Goal: Task Accomplishment & Management: Use online tool/utility

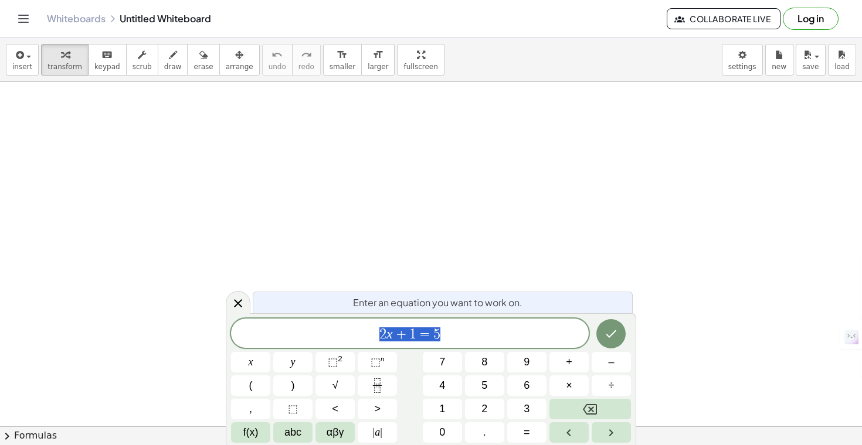
scroll to position [81, 0]
click at [237, 305] on icon at bounding box center [238, 304] width 8 height 8
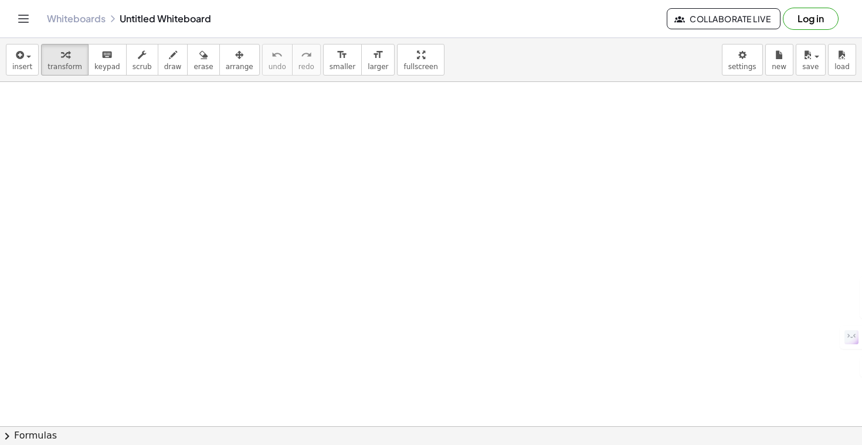
click at [176, 154] on div at bounding box center [431, 383] width 862 height 765
click at [169, 56] on icon "button" at bounding box center [173, 55] width 8 height 14
drag, startPoint x: 171, startPoint y: 134, endPoint x: 156, endPoint y: 152, distance: 23.0
click at [156, 152] on div at bounding box center [431, 383] width 862 height 765
drag, startPoint x: 176, startPoint y: 142, endPoint x: 176, endPoint y: 154, distance: 11.7
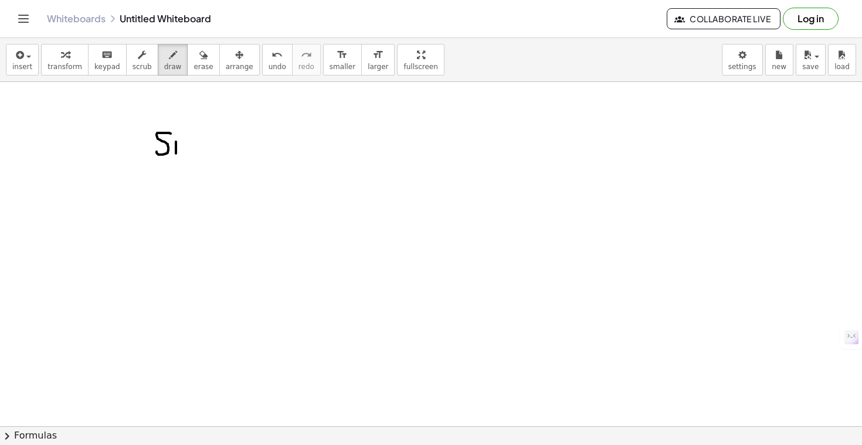
click at [176, 154] on div at bounding box center [431, 383] width 862 height 765
click at [177, 132] on div at bounding box center [431, 383] width 862 height 765
drag, startPoint x: 183, startPoint y: 140, endPoint x: 189, endPoint y: 156, distance: 17.1
click at [189, 156] on div at bounding box center [431, 383] width 862 height 765
drag, startPoint x: 215, startPoint y: 134, endPoint x: 217, endPoint y: 154, distance: 20.1
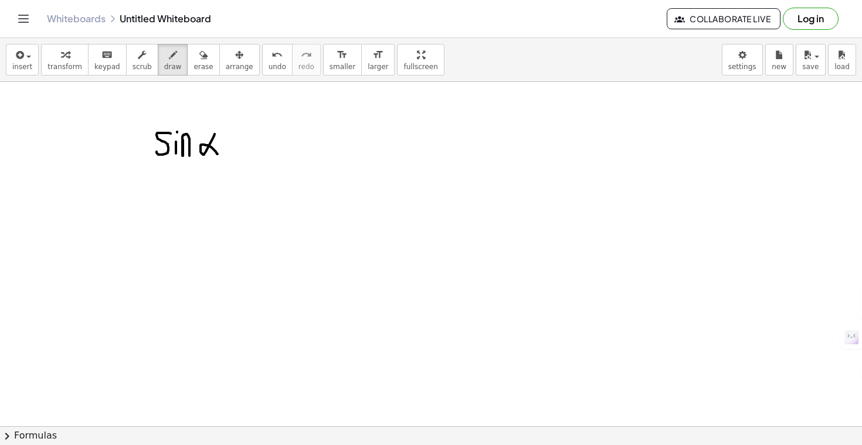
click at [217, 154] on div at bounding box center [431, 383] width 862 height 765
drag, startPoint x: 225, startPoint y: 144, endPoint x: 249, endPoint y: 144, distance: 23.4
click at [249, 144] on div at bounding box center [431, 383] width 862 height 765
drag, startPoint x: 229, startPoint y: 150, endPoint x: 253, endPoint y: 150, distance: 24.0
click at [253, 150] on div at bounding box center [431, 383] width 862 height 765
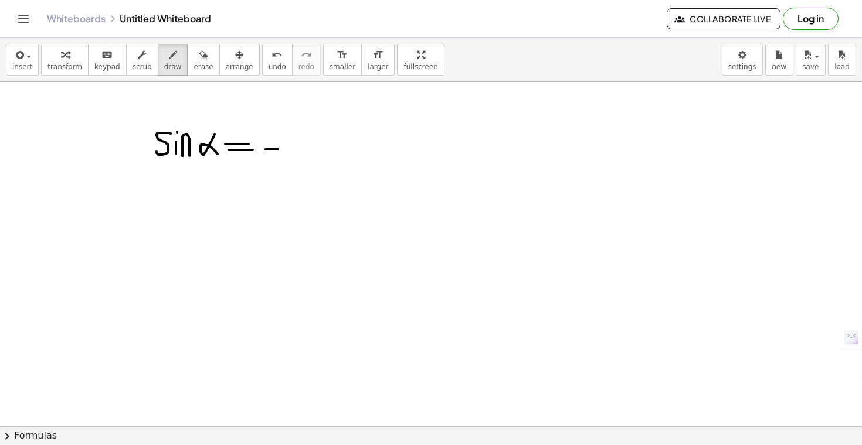
drag, startPoint x: 266, startPoint y: 149, endPoint x: 305, endPoint y: 149, distance: 39.3
click at [305, 149] on div at bounding box center [431, 383] width 862 height 765
drag, startPoint x: 291, startPoint y: 131, endPoint x: 294, endPoint y: 141, distance: 10.6
click at [294, 141] on div at bounding box center [431, 383] width 862 height 765
drag, startPoint x: 285, startPoint y: 156, endPoint x: 283, endPoint y: 179, distance: 22.3
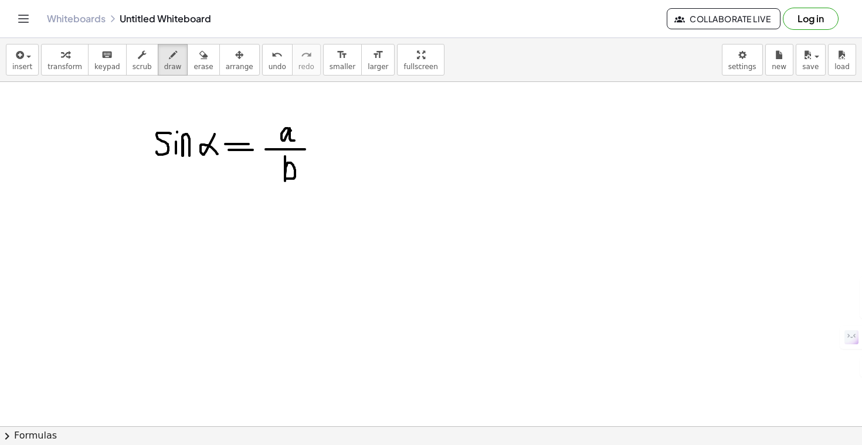
click at [283, 179] on div at bounding box center [431, 383] width 862 height 765
drag, startPoint x: 407, startPoint y: 117, endPoint x: 345, endPoint y: 181, distance: 89.5
click at [345, 181] on div at bounding box center [431, 383] width 862 height 765
drag, startPoint x: 345, startPoint y: 181, endPoint x: 418, endPoint y: 180, distance: 73.3
click at [418, 180] on div at bounding box center [431, 383] width 862 height 765
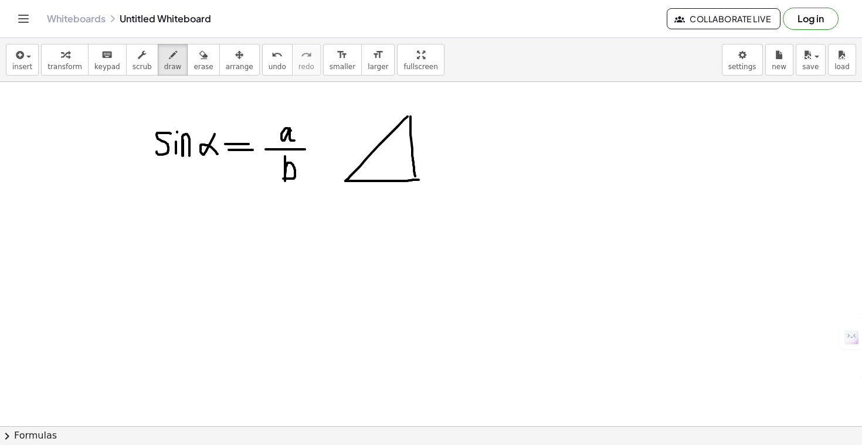
drag, startPoint x: 410, startPoint y: 117, endPoint x: 416, endPoint y: 179, distance: 62.4
click at [416, 179] on div at bounding box center [431, 383] width 862 height 765
drag, startPoint x: 365, startPoint y: 168, endPoint x: 370, endPoint y: 179, distance: 11.5
click at [370, 179] on div at bounding box center [431, 383] width 862 height 765
drag, startPoint x: 386, startPoint y: 165, endPoint x: 383, endPoint y: 176, distance: 11.5
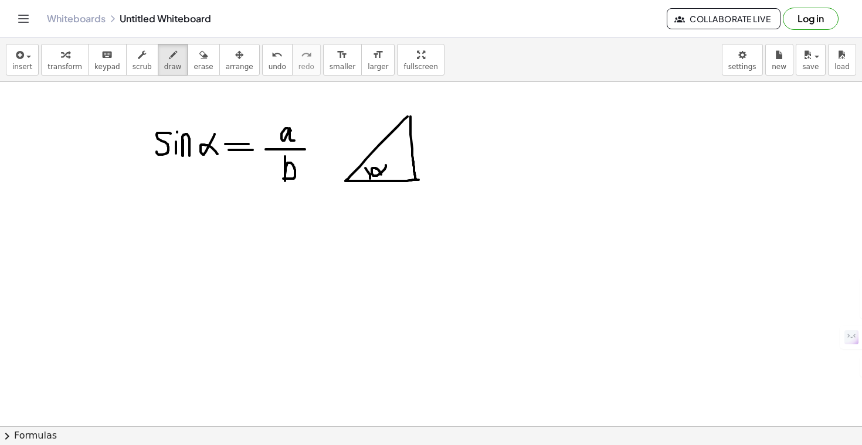
click at [383, 176] on div at bounding box center [431, 383] width 862 height 765
drag, startPoint x: 428, startPoint y: 150, endPoint x: 431, endPoint y: 161, distance: 10.8
click at [431, 161] on div at bounding box center [431, 383] width 862 height 765
drag, startPoint x: 377, startPoint y: 190, endPoint x: 376, endPoint y: 206, distance: 15.3
click at [376, 206] on div at bounding box center [431, 383] width 862 height 765
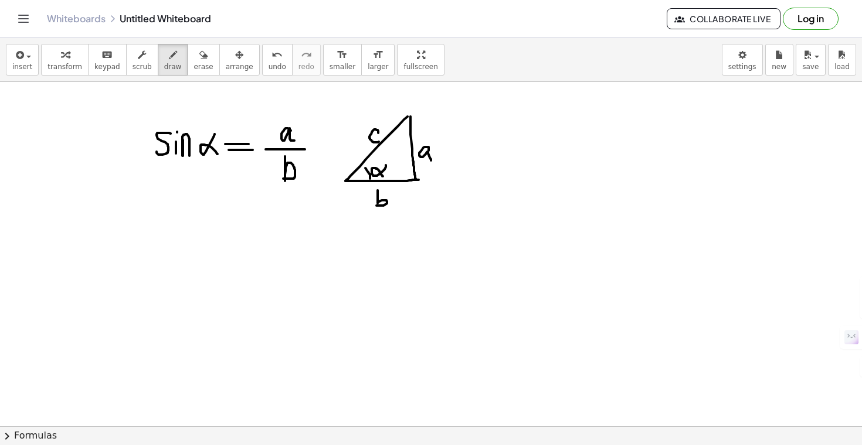
drag, startPoint x: 378, startPoint y: 133, endPoint x: 379, endPoint y: 142, distance: 8.8
click at [379, 142] on div at bounding box center [431, 383] width 862 height 765
click at [30, 52] on div "button" at bounding box center [22, 54] width 20 height 14
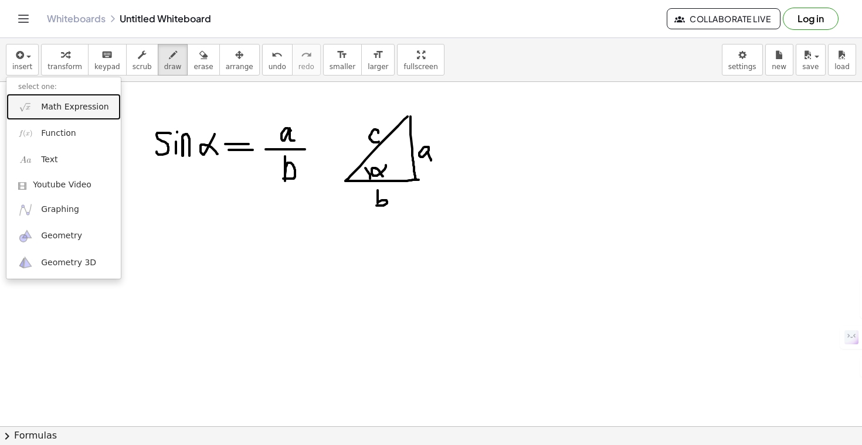
click at [77, 111] on span "Math Expression" at bounding box center [74, 107] width 67 height 12
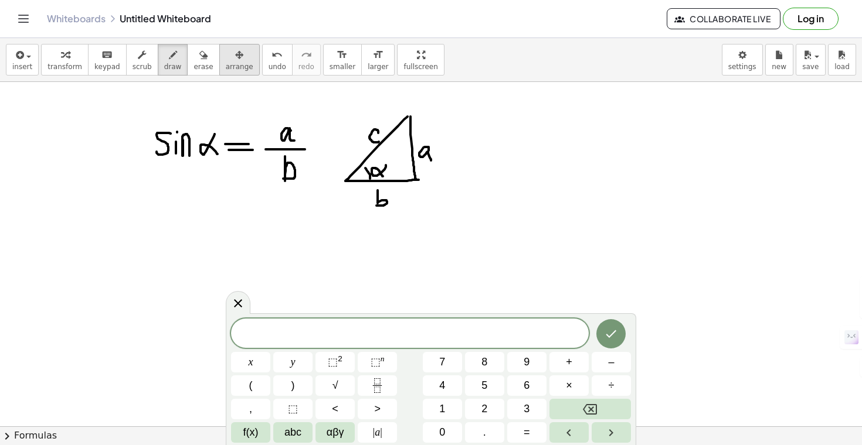
click at [226, 54] on div "button" at bounding box center [240, 54] width 28 height 14
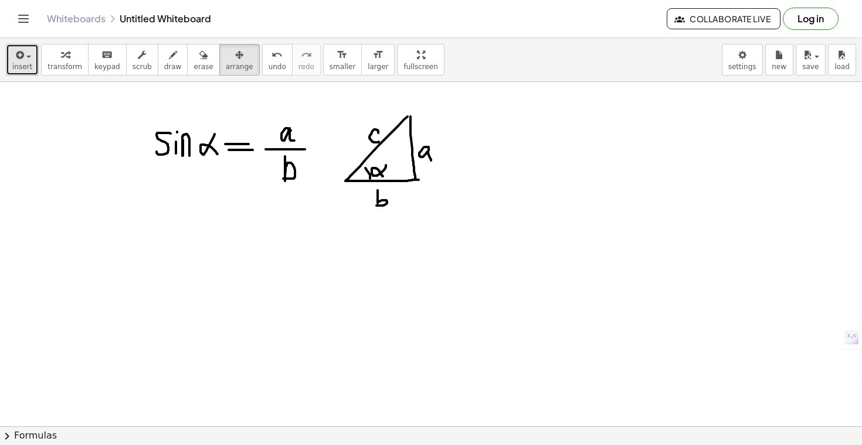
click at [26, 66] on span "insert" at bounding box center [22, 67] width 20 height 8
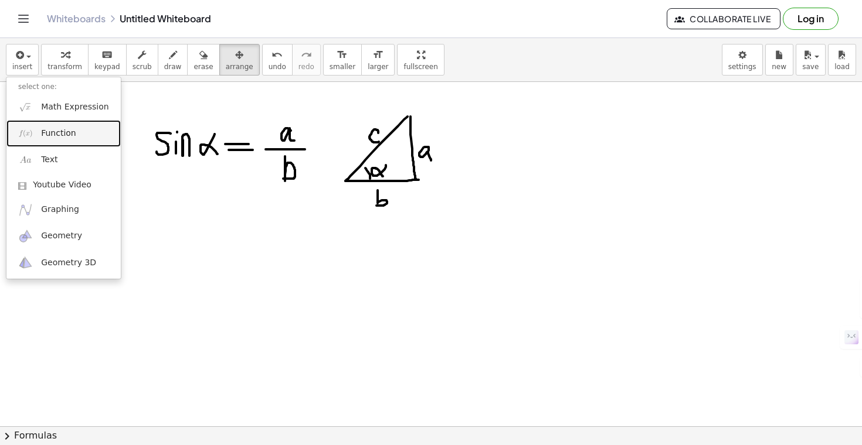
click at [53, 136] on span "Function" at bounding box center [58, 134] width 35 height 12
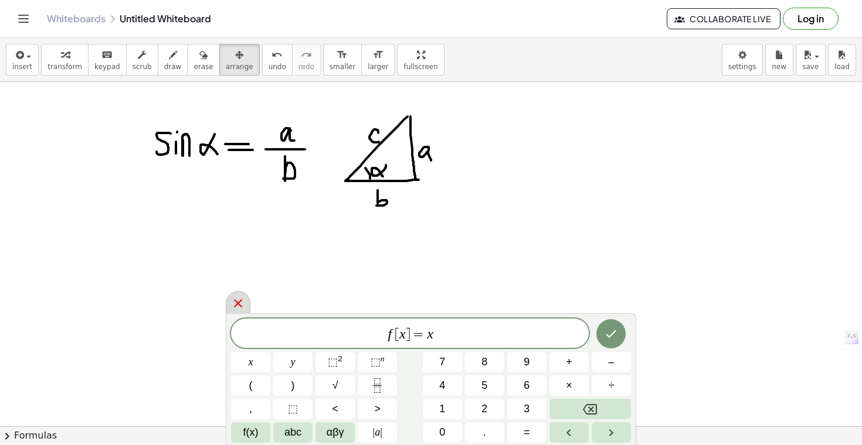
click at [240, 298] on icon at bounding box center [238, 304] width 14 height 14
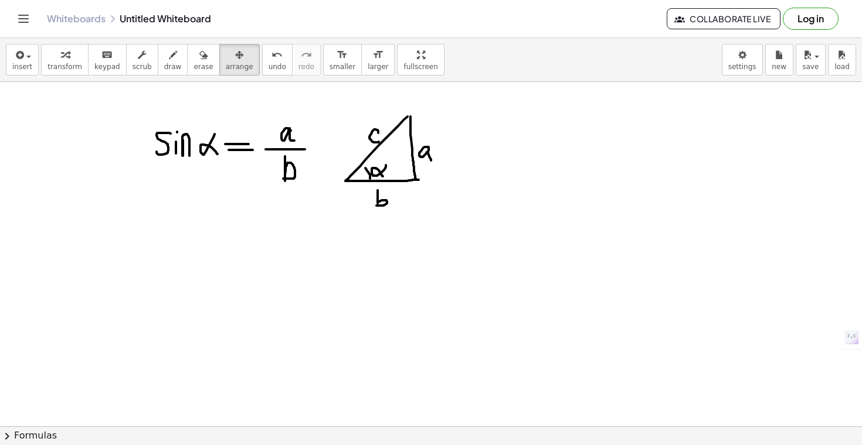
click at [804, 15] on button "Log in" at bounding box center [810, 19] width 56 height 22
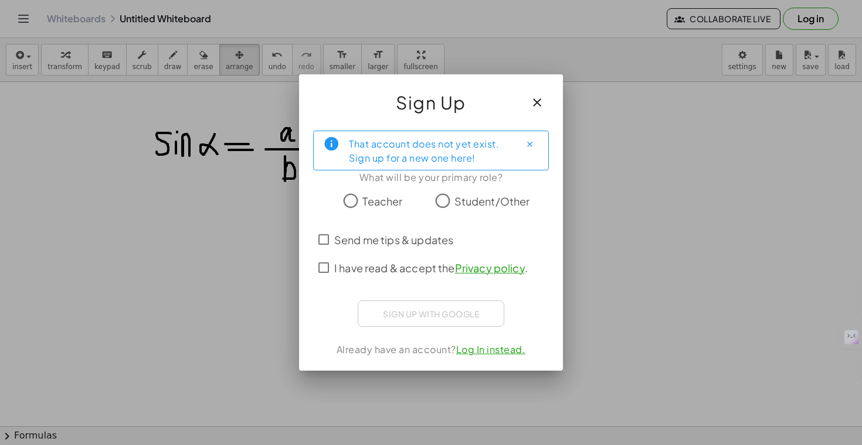
click at [384, 205] on span "Teacher" at bounding box center [382, 201] width 40 height 16
click at [529, 111] on button "button" at bounding box center [537, 103] width 28 height 28
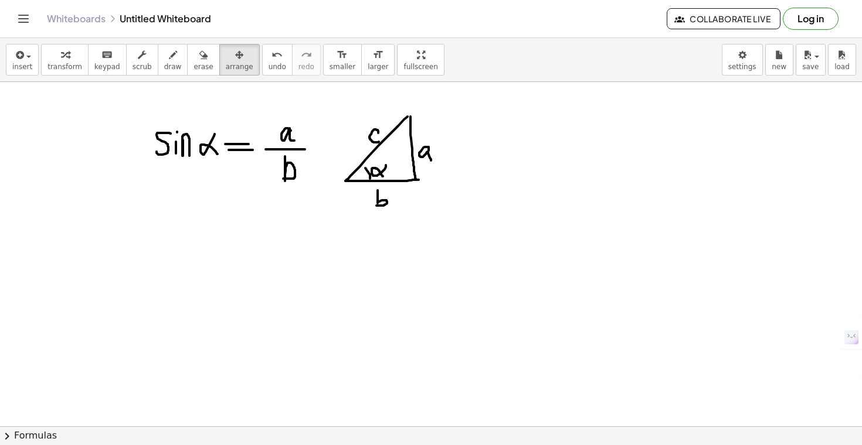
click at [805, 15] on button "Log in" at bounding box center [810, 19] width 56 height 22
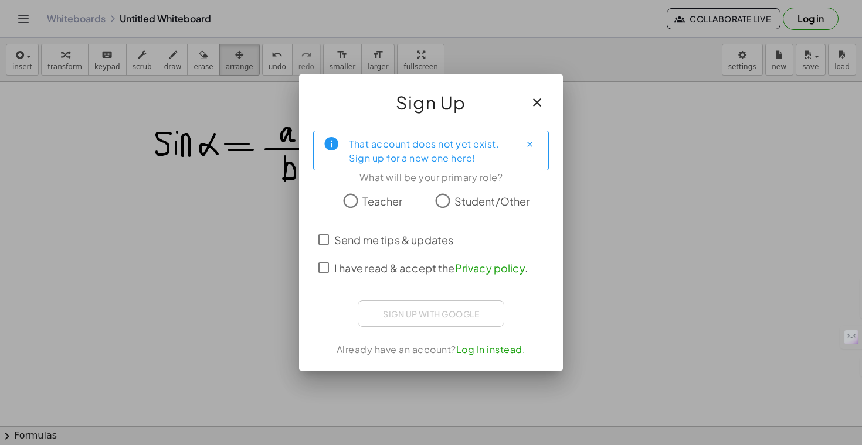
click at [378, 207] on span "Teacher" at bounding box center [382, 201] width 40 height 16
click at [403, 270] on span "I have read & accept the Privacy policy ." at bounding box center [430, 268] width 193 height 16
click at [413, 243] on span "Send me tips & updates" at bounding box center [393, 240] width 119 height 16
click at [386, 243] on span "Send me tips & updates" at bounding box center [393, 240] width 119 height 16
click at [421, 149] on div "That account does not yet exist. Sign up for a new one here!" at bounding box center [430, 150] width 162 height 29
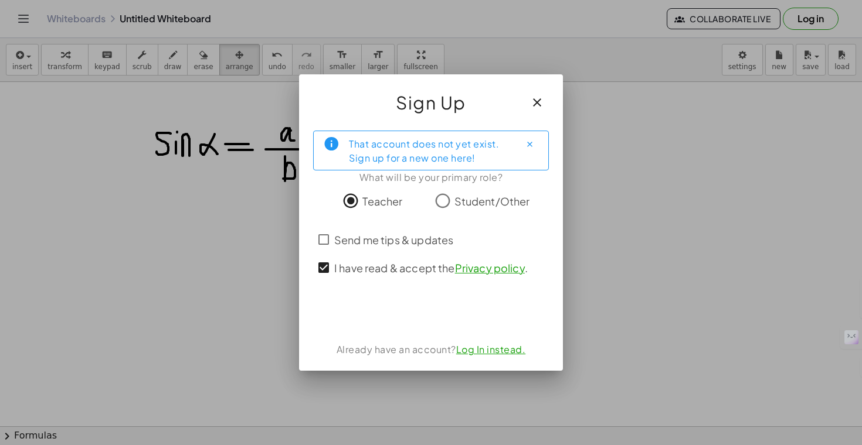
click at [499, 353] on link "Log In instead." at bounding box center [491, 349] width 70 height 12
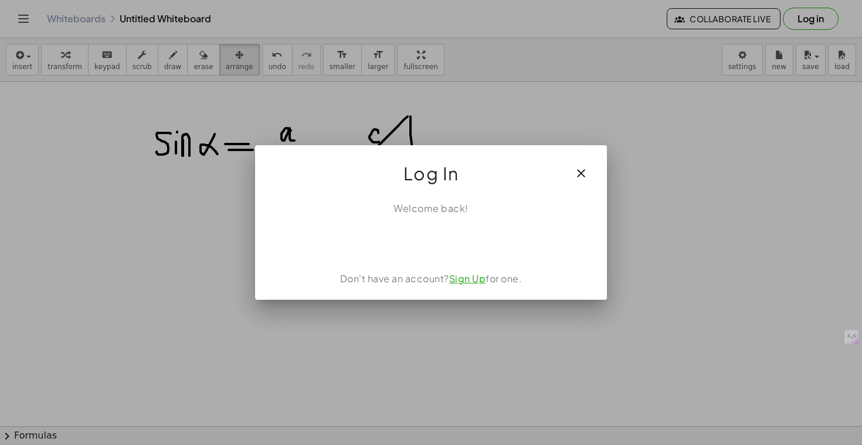
click at [467, 283] on link "Sign Up" at bounding box center [467, 279] width 37 height 12
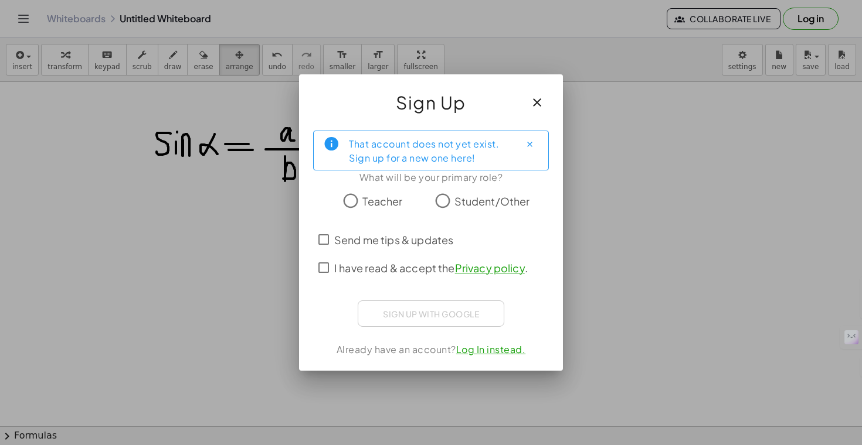
click at [491, 349] on link "Log In instead." at bounding box center [491, 349] width 70 height 12
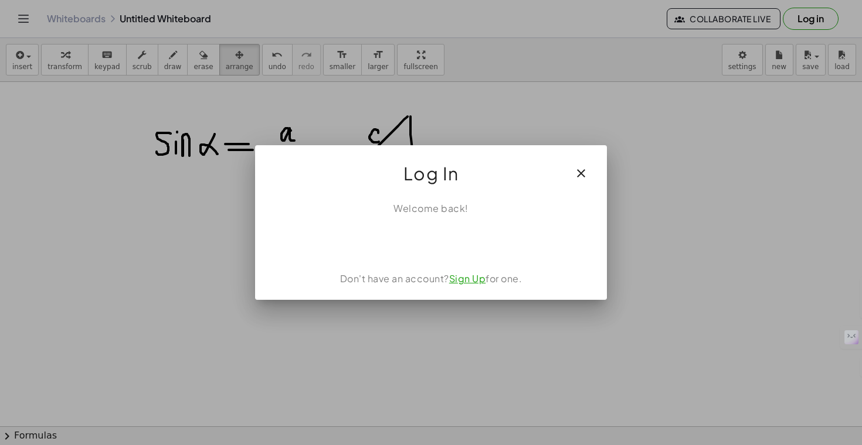
click at [451, 256] on div "Welcome back! Don't have an account? Sign Up for one." at bounding box center [431, 246] width 352 height 108
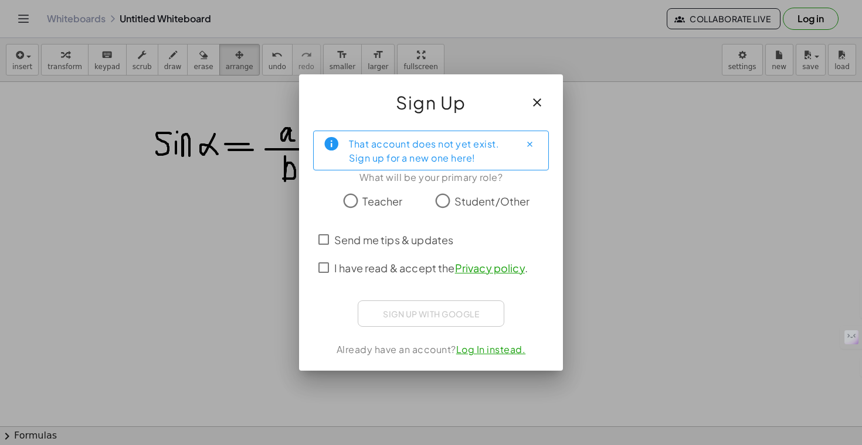
click at [365, 203] on span "Teacher" at bounding box center [382, 201] width 40 height 16
click at [527, 144] on icon "Close" at bounding box center [529, 144] width 9 height 9
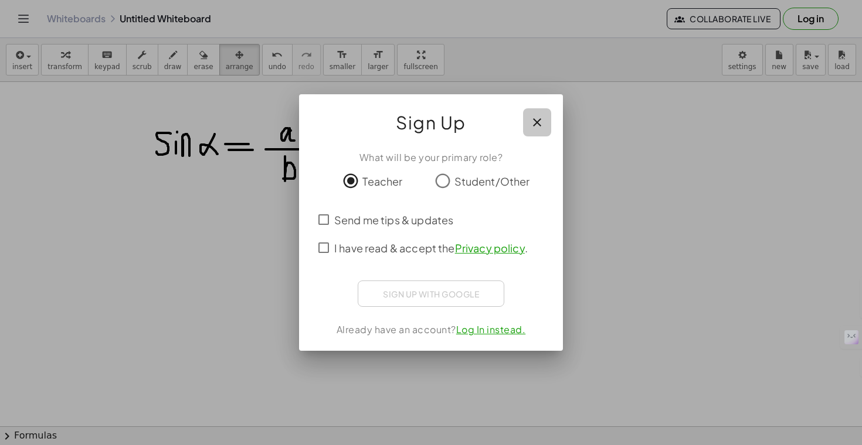
click at [537, 119] on icon "button" at bounding box center [537, 122] width 14 height 14
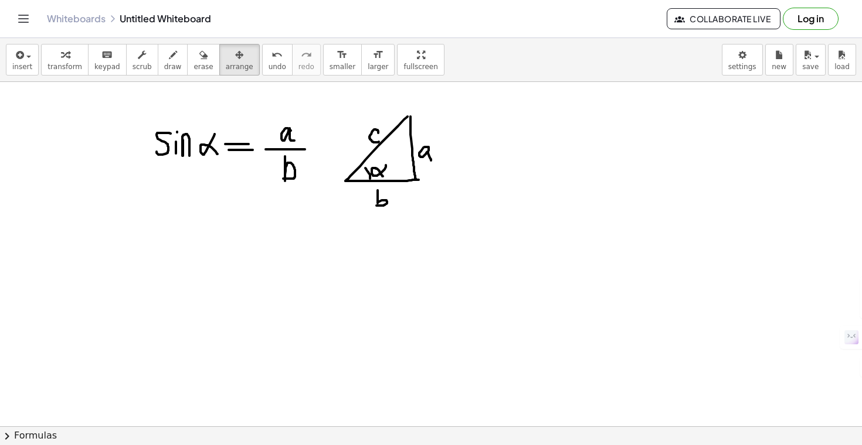
click at [84, 17] on link "Whiteboards" at bounding box center [76, 19] width 59 height 12
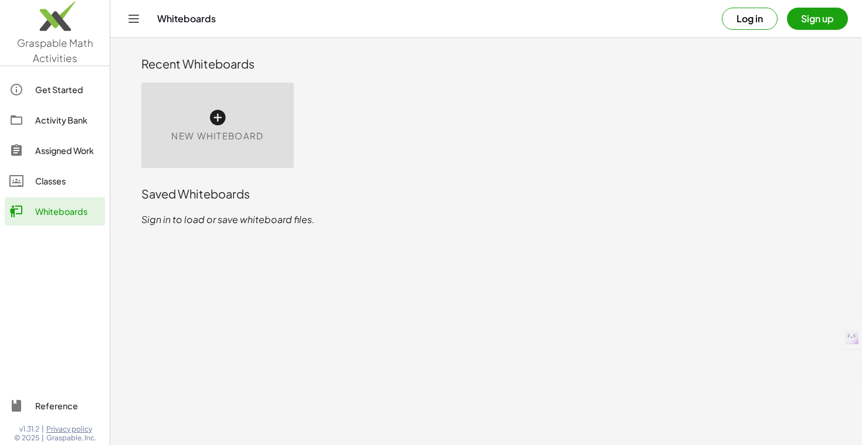
click at [816, 22] on button "Sign up" at bounding box center [817, 19] width 61 height 22
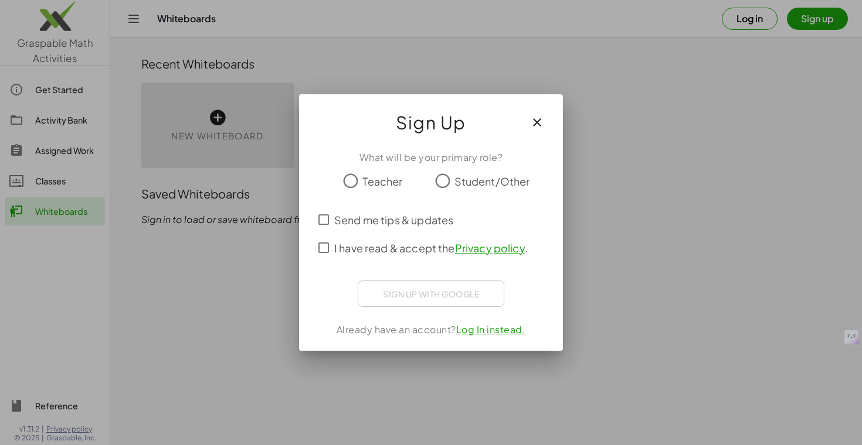
click at [386, 182] on span "Teacher" at bounding box center [382, 181] width 40 height 16
click at [404, 250] on span "I have read & accept the Privacy policy ." at bounding box center [430, 248] width 193 height 16
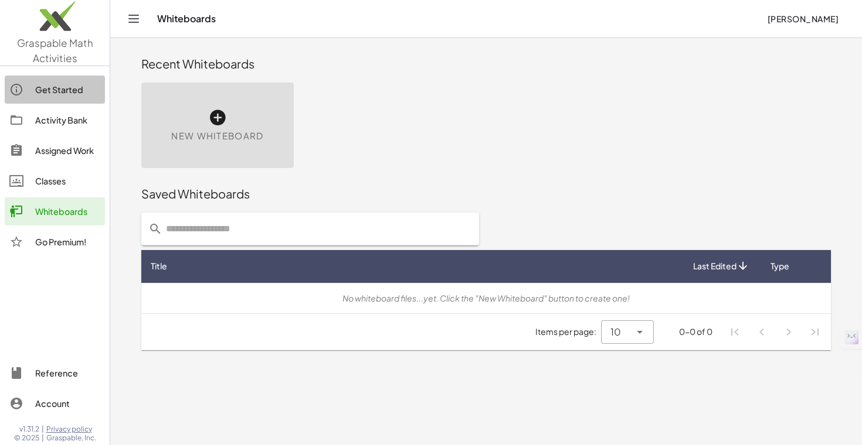
click at [63, 91] on div "Get Started" at bounding box center [67, 90] width 65 height 14
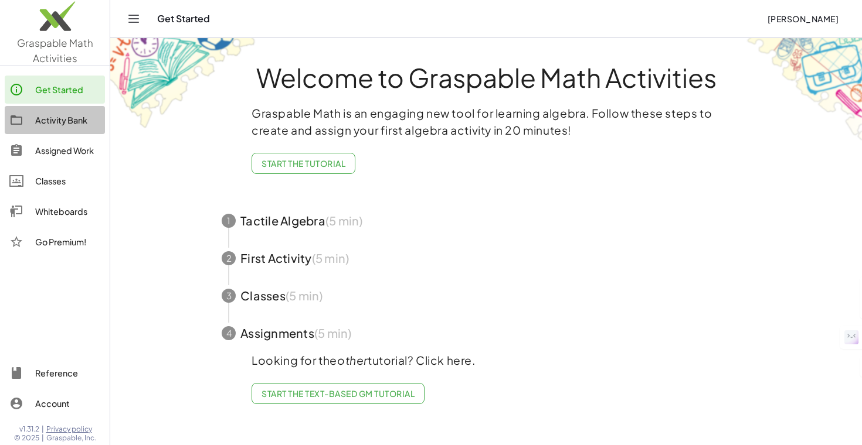
click at [67, 123] on div "Activity Bank" at bounding box center [67, 120] width 65 height 14
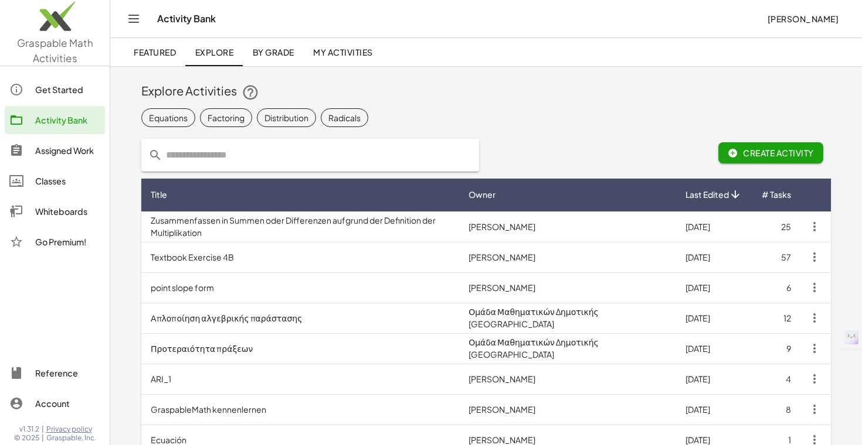
click at [63, 179] on div "Classes" at bounding box center [67, 181] width 65 height 14
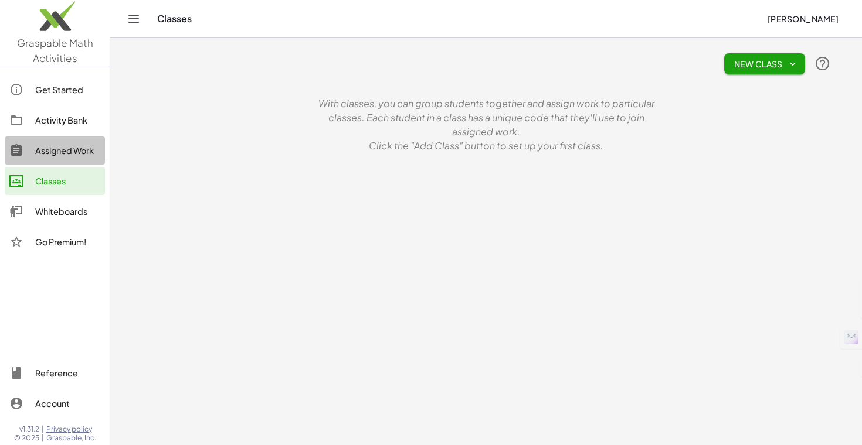
click at [75, 154] on div "Assigned Work" at bounding box center [67, 151] width 65 height 14
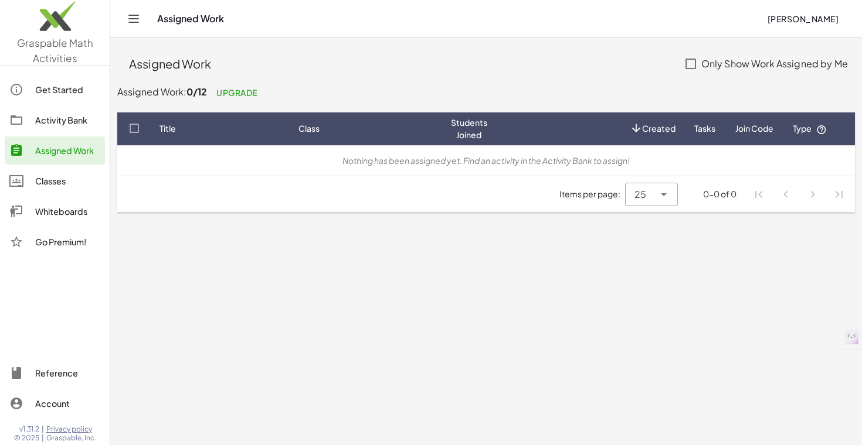
click at [65, 222] on link "Whiteboards" at bounding box center [55, 212] width 100 height 28
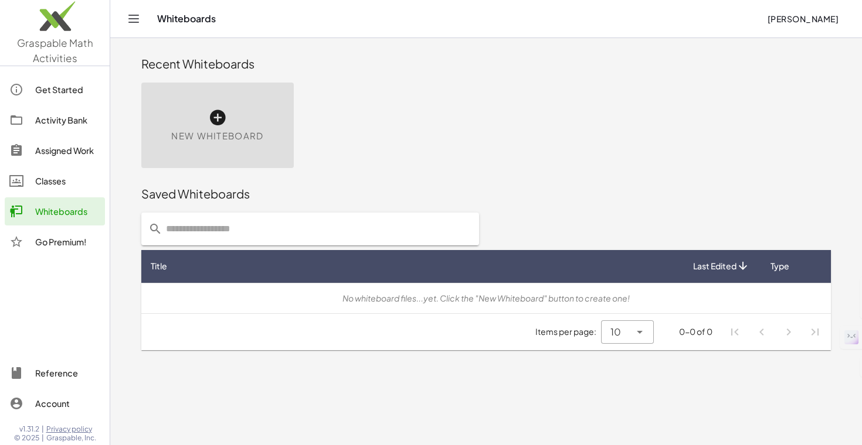
click at [212, 123] on icon at bounding box center [217, 117] width 19 height 19
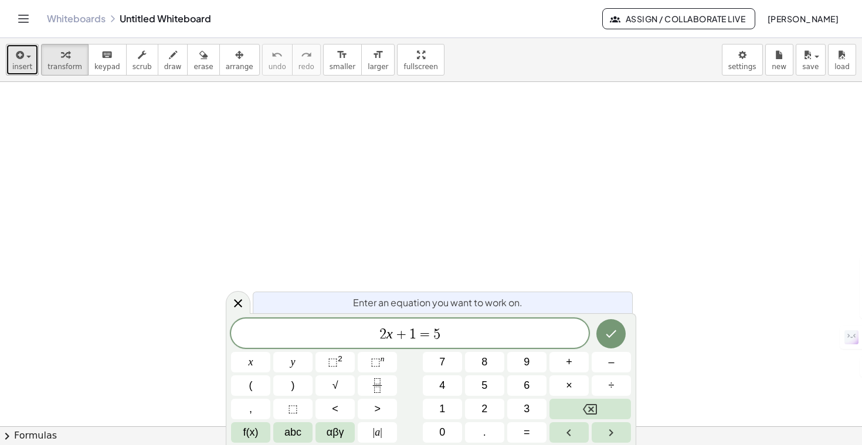
click at [18, 55] on icon "button" at bounding box center [18, 55] width 11 height 14
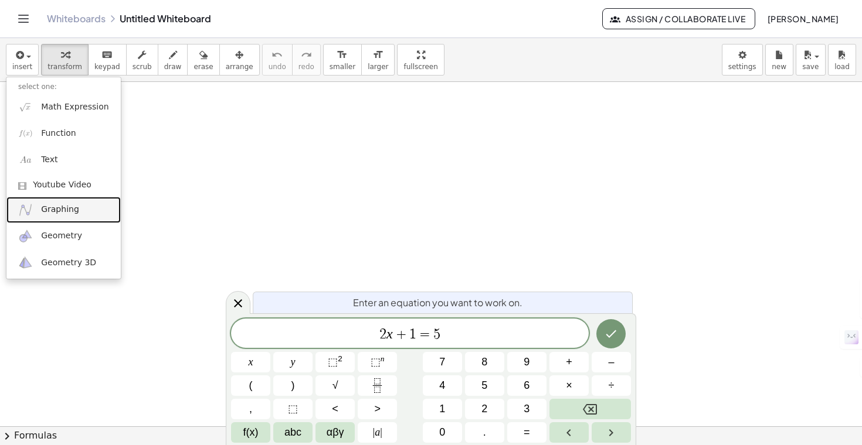
click at [71, 216] on link "Graphing" at bounding box center [63, 210] width 114 height 26
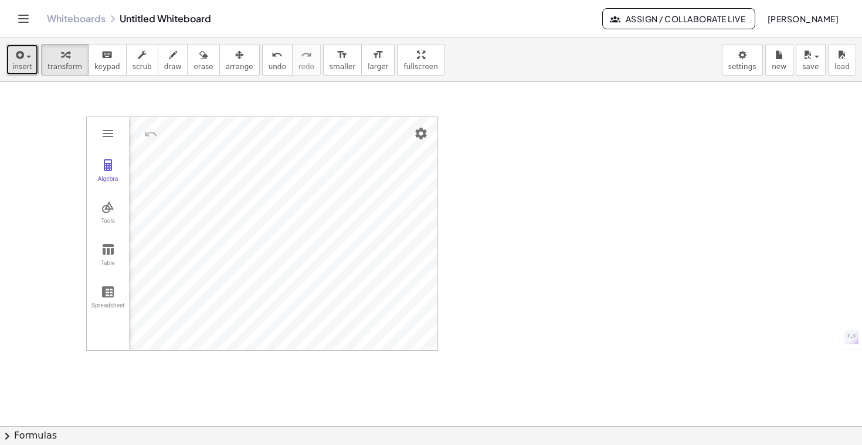
click at [26, 56] on span "button" at bounding box center [28, 57] width 5 height 2
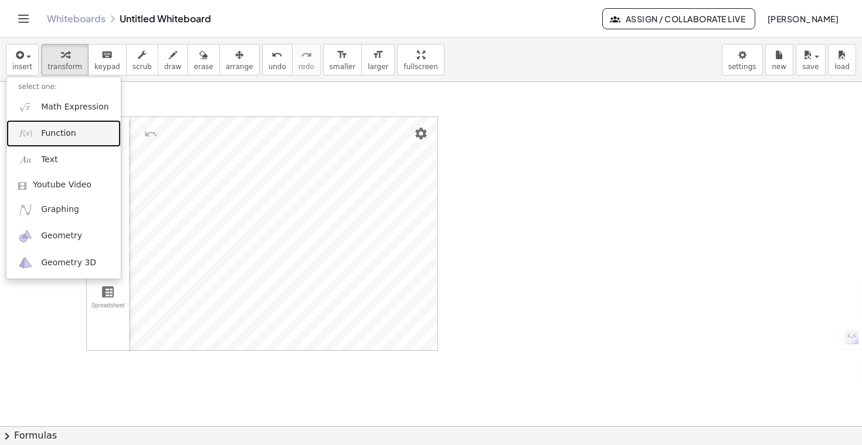
click at [71, 139] on span "Function" at bounding box center [58, 134] width 35 height 12
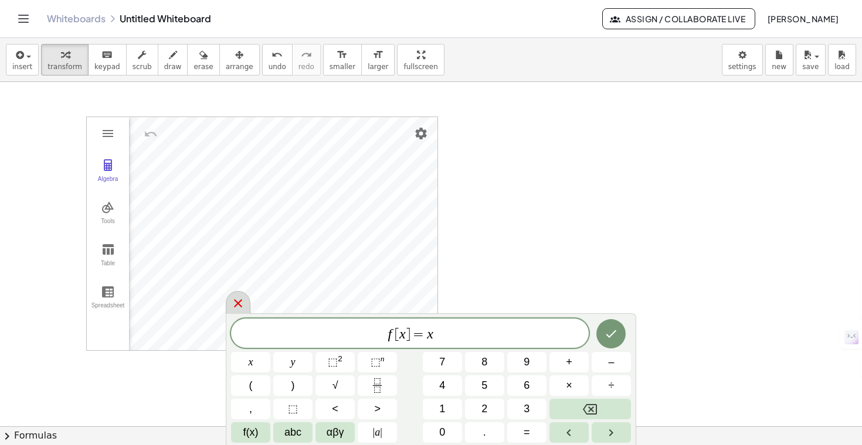
click at [236, 302] on icon at bounding box center [238, 304] width 8 height 8
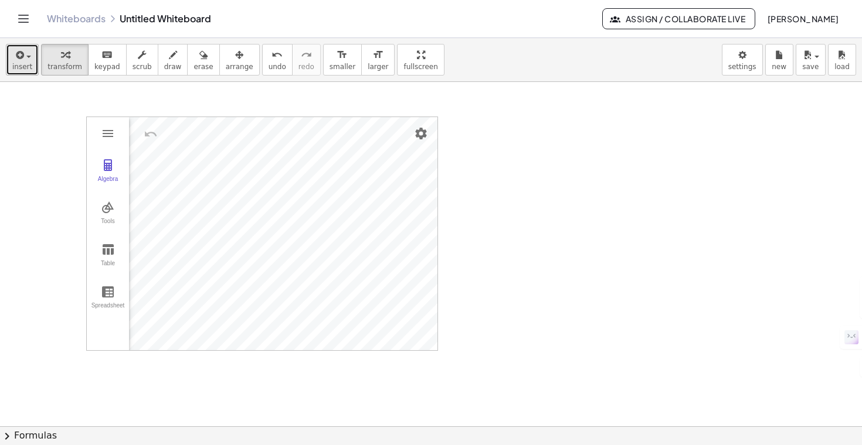
click at [27, 60] on div "button" at bounding box center [22, 54] width 20 height 14
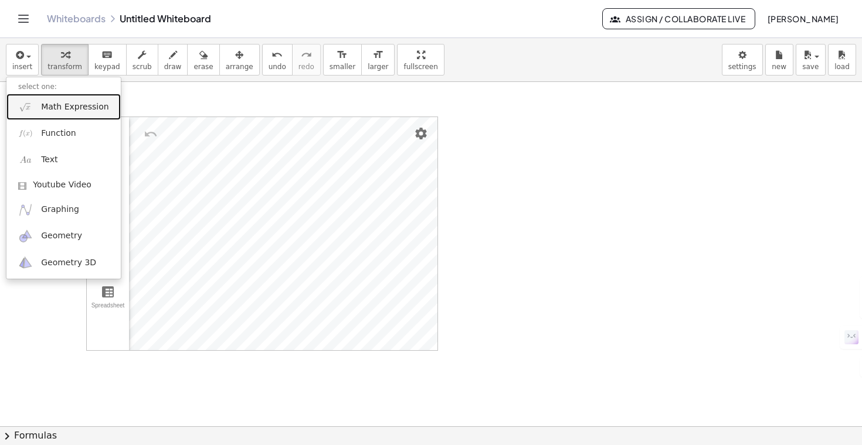
click at [61, 118] on link "Math Expression" at bounding box center [63, 107] width 114 height 26
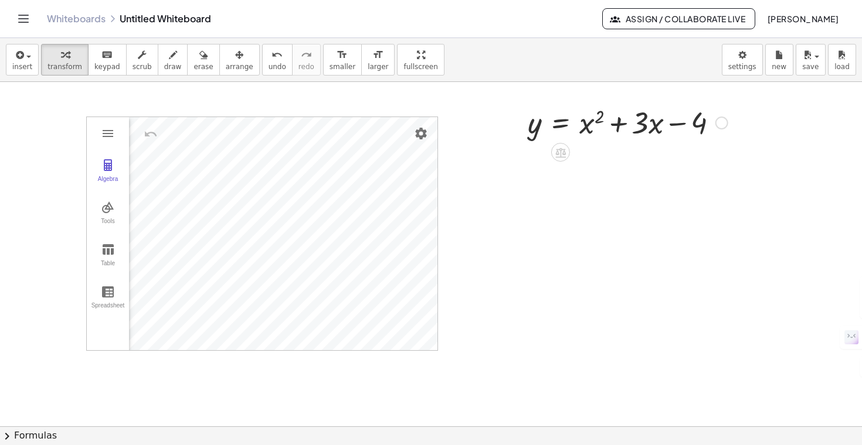
click at [643, 127] on div at bounding box center [628, 122] width 212 height 40
click at [94, 67] on span "keypad" at bounding box center [107, 67] width 26 height 8
click at [644, 126] on div at bounding box center [639, 123] width 17 height 34
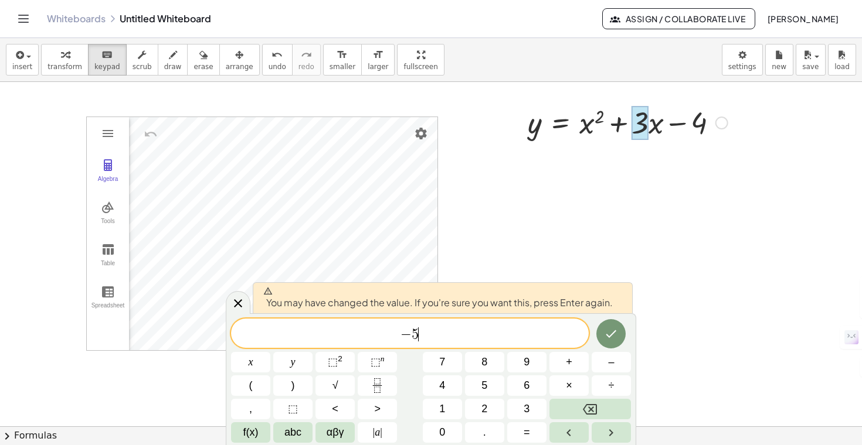
click at [596, 332] on div at bounding box center [610, 334] width 39 height 30
click at [605, 336] on icon "Done" at bounding box center [611, 334] width 14 height 14
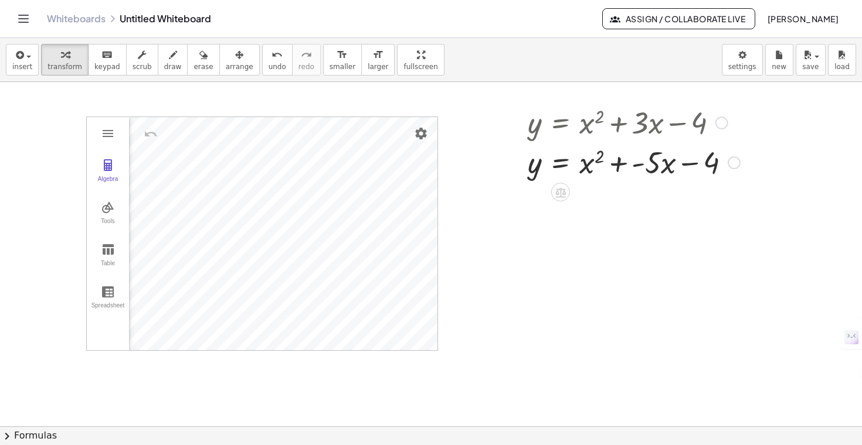
click at [632, 166] on div at bounding box center [634, 162] width 224 height 40
click at [723, 123] on div at bounding box center [721, 123] width 13 height 13
click at [723, 123] on div "Go back to this line Copy line as LaTeX Copy derivation as LaTeX" at bounding box center [721, 123] width 13 height 13
click at [720, 125] on div "Go back to this line Copy line as LaTeX Copy derivation as LaTeX" at bounding box center [721, 123] width 13 height 13
click at [553, 130] on div at bounding box center [634, 122] width 224 height 40
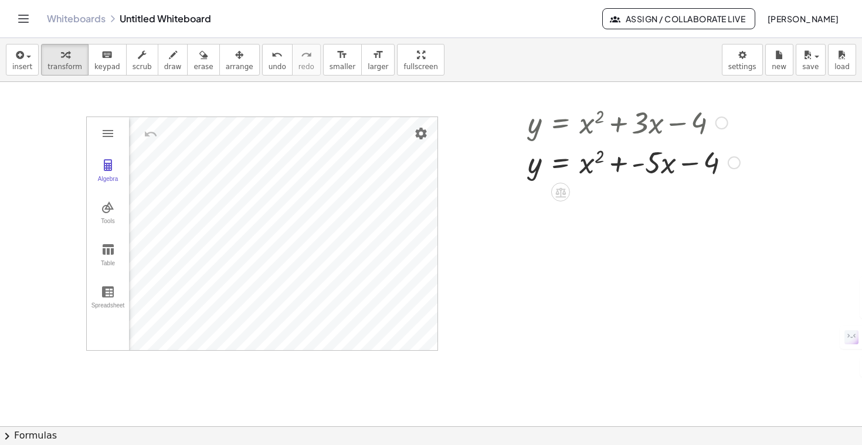
drag, startPoint x: 553, startPoint y: 130, endPoint x: 721, endPoint y: 127, distance: 168.2
click at [560, 123] on div "y = + x 2 + · 3 · x − 4 Go back to this line Copy line as LaTeX Copy derivation…" at bounding box center [560, 123] width 0 height 0
drag, startPoint x: 721, startPoint y: 127, endPoint x: 632, endPoint y: 135, distance: 89.4
click at [560, 123] on div "y = + x 2 + · 3 · x − 4 Go back to this line Copy line as LaTeX Copy derivation…" at bounding box center [560, 123] width 0 height 0
drag, startPoint x: 642, startPoint y: 130, endPoint x: 714, endPoint y: 285, distance: 171.0
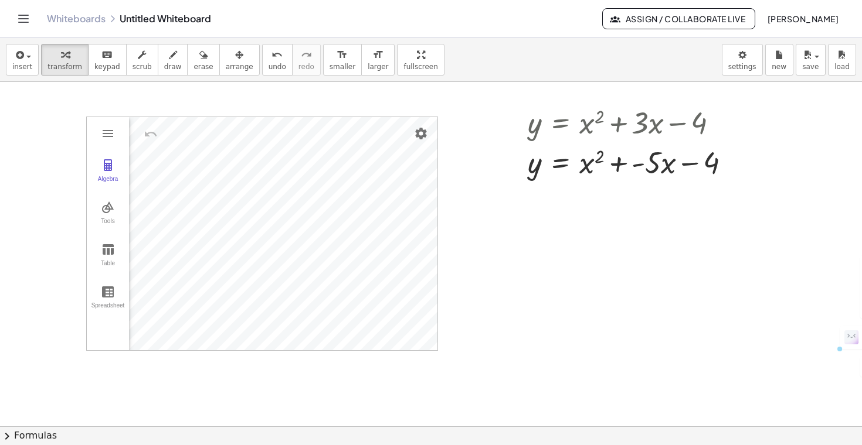
click at [714, 286] on div "Algebra Tools Table Spreadsheet GeoGebra Graphing Calculator Basic Tools Move P…" at bounding box center [431, 426] width 862 height 689
click at [654, 165] on div at bounding box center [634, 162] width 224 height 40
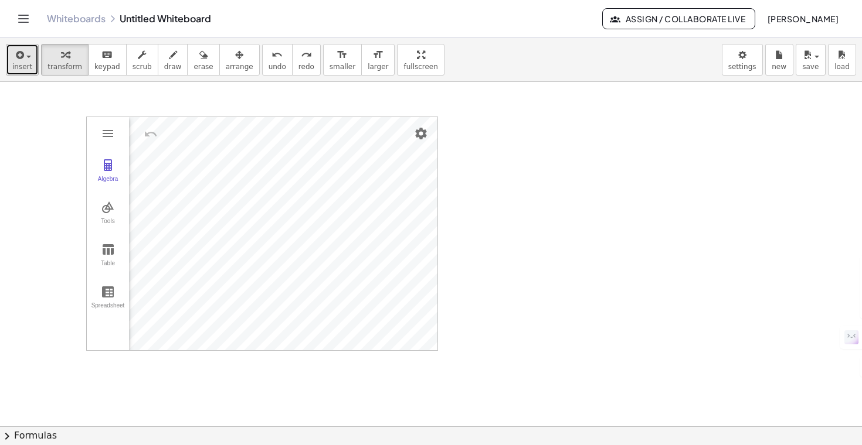
click at [17, 67] on span "insert" at bounding box center [22, 67] width 20 height 8
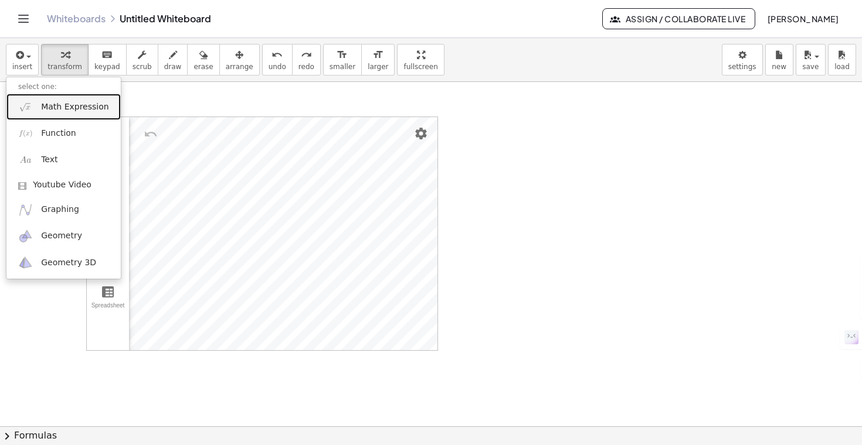
click at [50, 115] on link "Math Expression" at bounding box center [63, 107] width 114 height 26
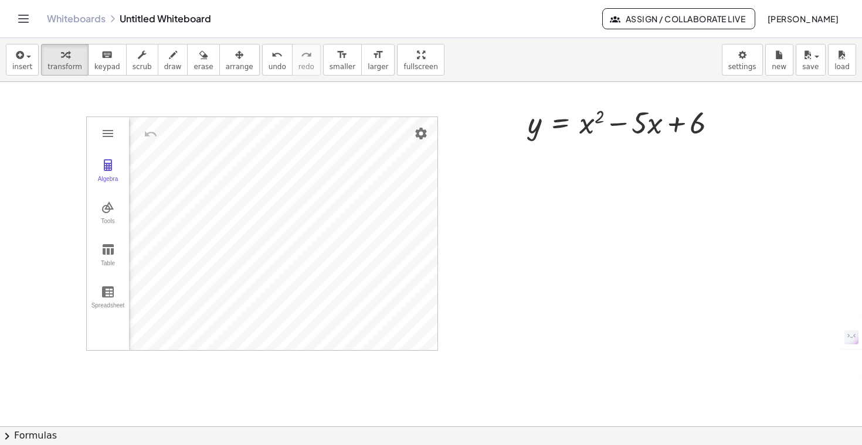
drag, startPoint x: 125, startPoint y: 132, endPoint x: 87, endPoint y: 143, distance: 39.5
click at [86, 143] on div "Algebra Tools Table Spreadsheet GeoGebra Graphing Calculator Basic Tools Move P…" at bounding box center [431, 426] width 862 height 689
drag, startPoint x: 111, startPoint y: 335, endPoint x: 93, endPoint y: 337, distance: 18.3
click at [93, 337] on div "Algebra Tools Table Spreadsheet" at bounding box center [108, 233] width 42 height 233
drag, startPoint x: 93, startPoint y: 343, endPoint x: 86, endPoint y: 346, distance: 7.6
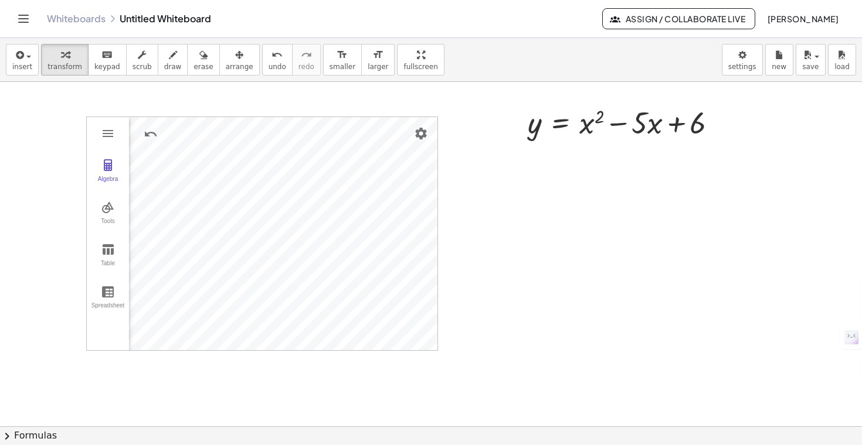
click at [87, 346] on div "Algebra Tools Table Spreadsheet" at bounding box center [108, 233] width 42 height 233
click at [108, 257] on button "Table" at bounding box center [108, 255] width 42 height 42
click at [106, 176] on div "Algebra" at bounding box center [108, 184] width 38 height 16
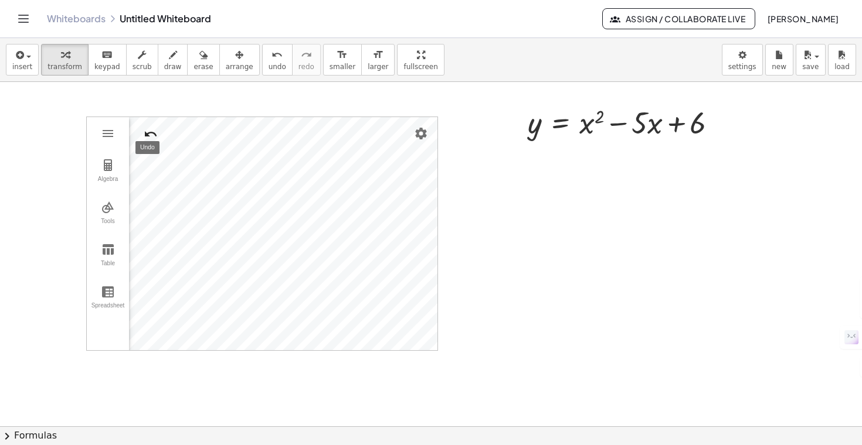
click at [153, 135] on img "Undo" at bounding box center [151, 134] width 14 height 14
click at [185, 132] on img "Redo" at bounding box center [179, 134] width 14 height 14
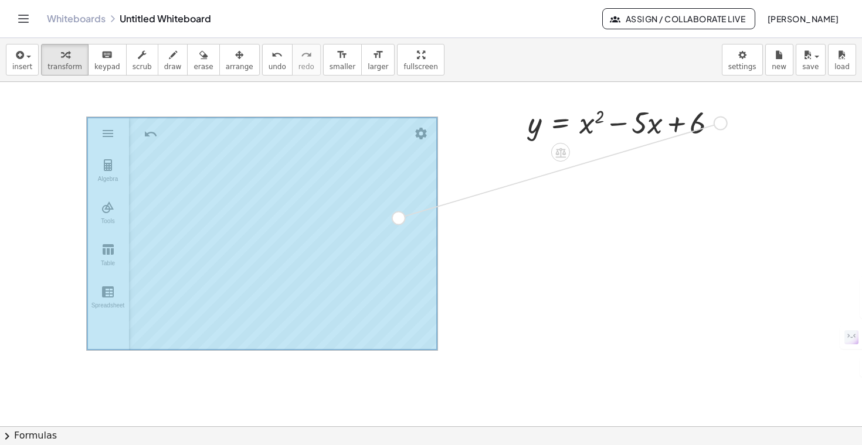
drag, startPoint x: 724, startPoint y: 125, endPoint x: 399, endPoint y: 220, distance: 338.9
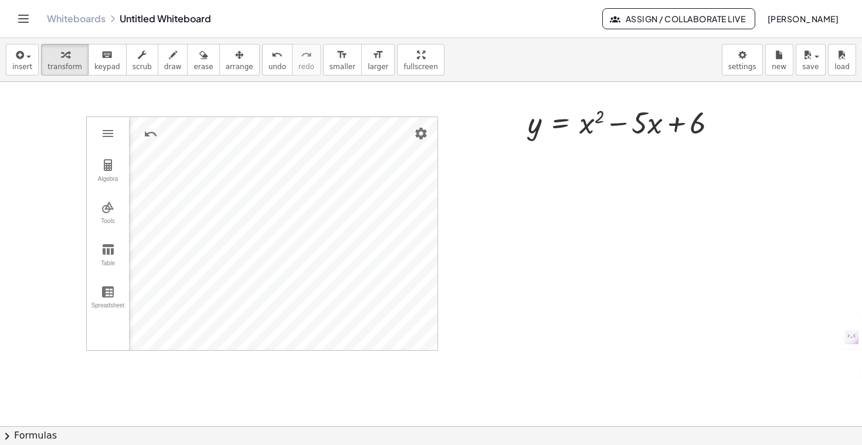
click at [438, 230] on div at bounding box center [431, 426] width 862 height 689
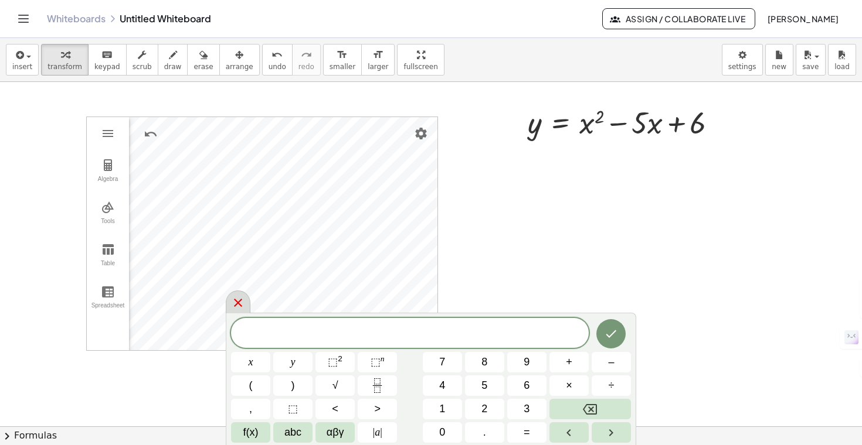
click at [243, 298] on icon at bounding box center [238, 303] width 14 height 14
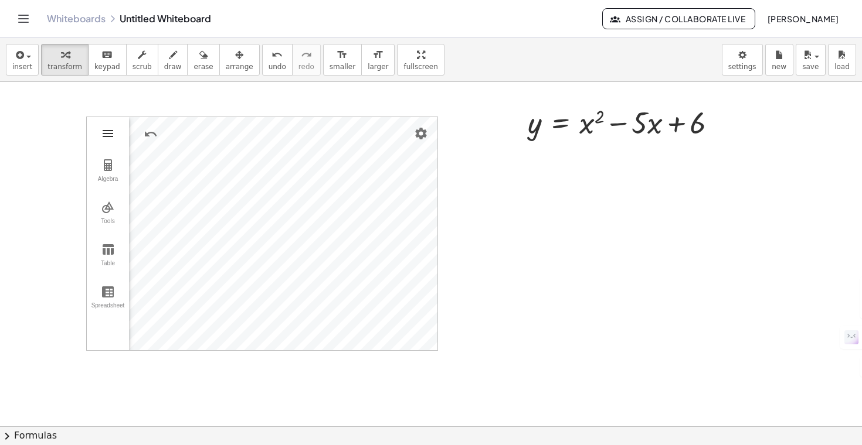
click at [111, 137] on img "Graphing Calculator" at bounding box center [108, 134] width 14 height 14
click at [111, 175] on button "Algebra" at bounding box center [108, 171] width 42 height 42
drag, startPoint x: 193, startPoint y: 153, endPoint x: 311, endPoint y: 158, distance: 117.3
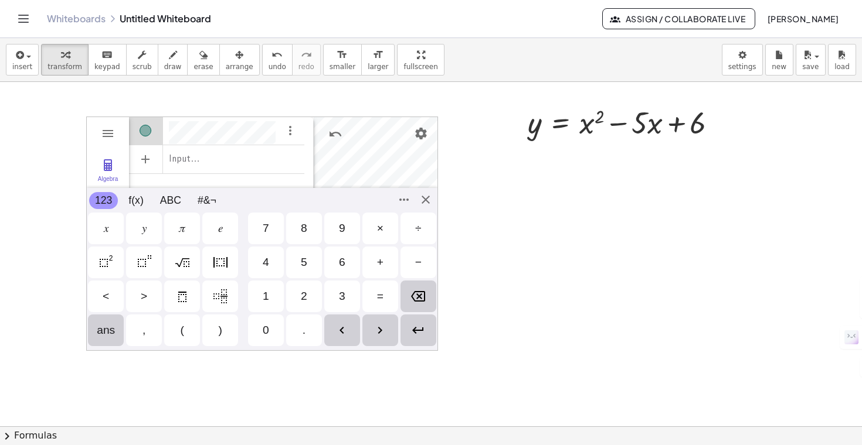
scroll to position [6, 0]
click at [426, 203] on div "GeoGebra Graphing Calculator Clear All Open Save online Save to your computer S…" at bounding box center [262, 234] width 352 height 234
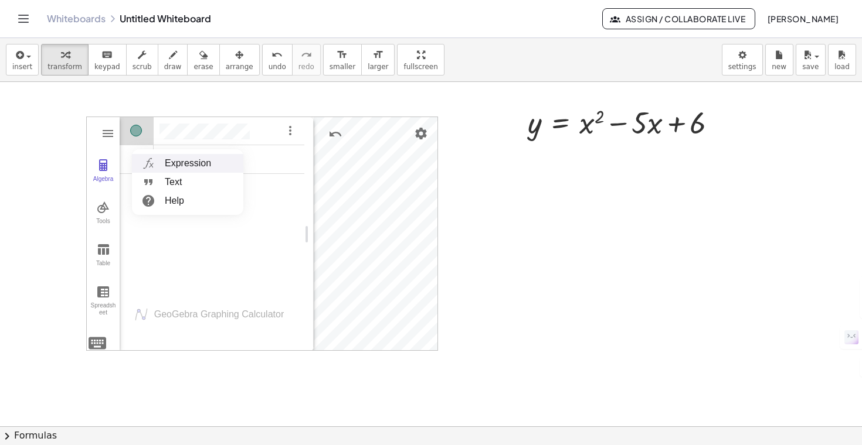
click at [215, 165] on li "Expression" at bounding box center [187, 163] width 111 height 19
click at [267, 176] on div "Algebra" at bounding box center [212, 203] width 185 height 175
click at [250, 220] on div "Algebra" at bounding box center [212, 203] width 185 height 175
click at [191, 162] on div "Enter your equation or expression here." at bounding box center [231, 160] width 145 height 21
click at [186, 245] on div "Algebra" at bounding box center [212, 203] width 185 height 175
